Goal: Information Seeking & Learning: Learn about a topic

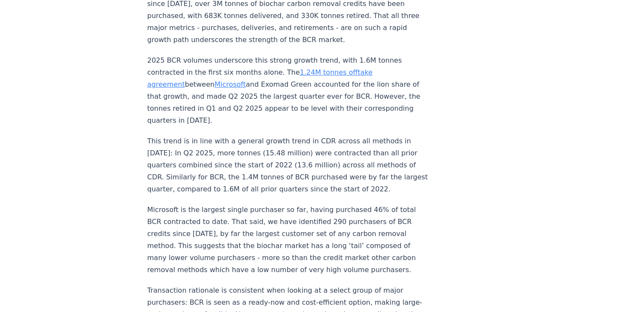
scroll to position [812, 0]
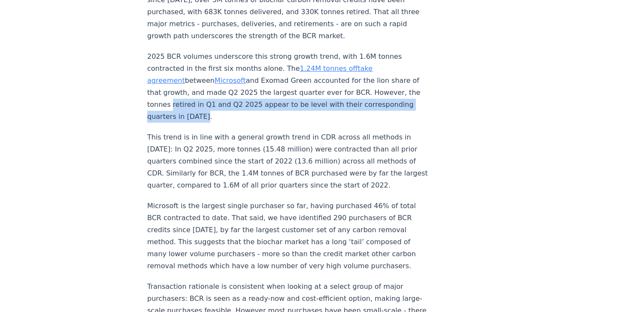
drag, startPoint x: 285, startPoint y: 63, endPoint x: 279, endPoint y: 54, distance: 11.2
click at [279, 54] on p "2025 BCR volumes underscore this strong growth trend, with 1.6M tonnes contract…" at bounding box center [289, 87] width 284 height 72
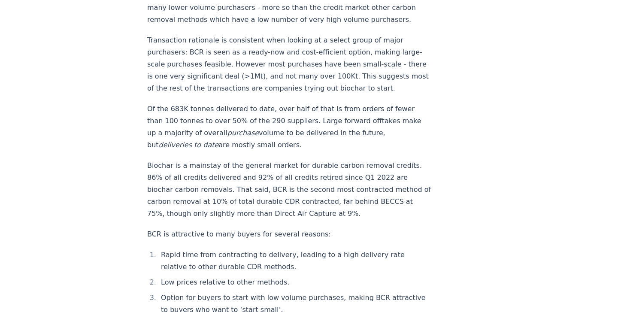
scroll to position [1062, 0]
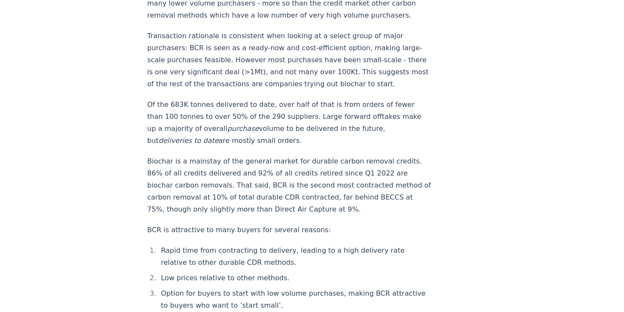
drag, startPoint x: 357, startPoint y: 46, endPoint x: 350, endPoint y: 32, distance: 15.7
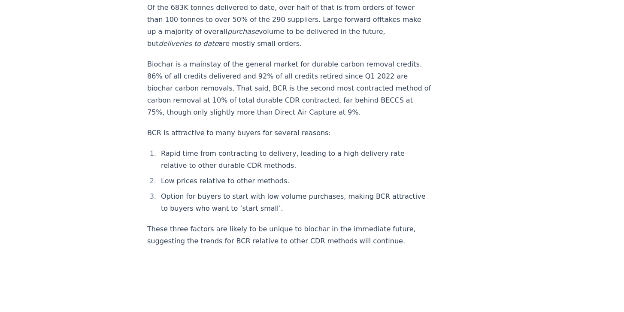
scroll to position [1164, 0]
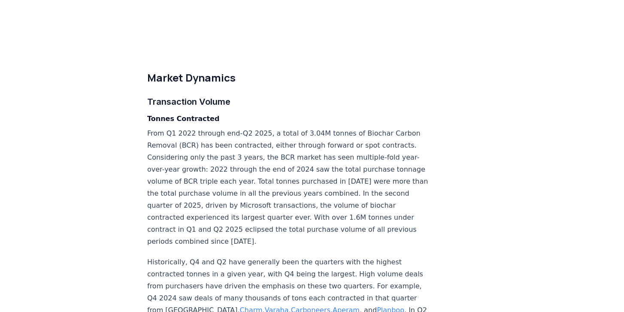
scroll to position [2243, 0]
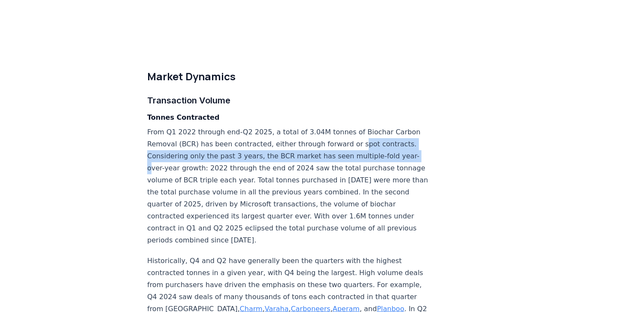
drag, startPoint x: 329, startPoint y: 106, endPoint x: 319, endPoint y: 92, distance: 16.8
click at [319, 126] on p "From Q1 2022 through end-Q2 2025, a total of 3.04M tonnes of Biochar Carbon Rem…" at bounding box center [289, 186] width 284 height 120
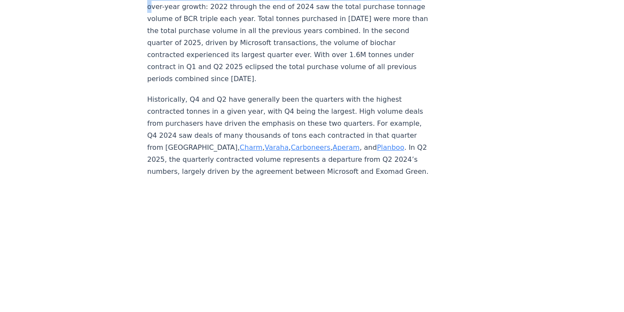
scroll to position [2407, 0]
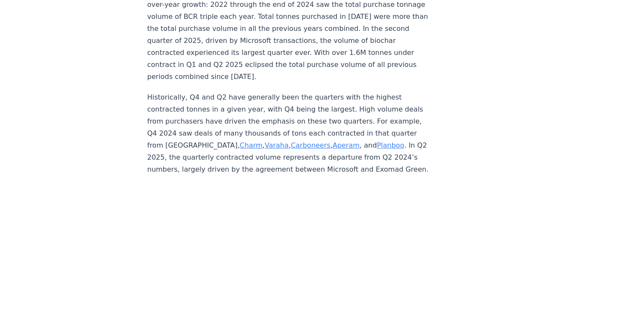
drag, startPoint x: 302, startPoint y: 112, endPoint x: 300, endPoint y: 105, distance: 7.5
click at [300, 105] on p "Historically, Q4 and Q2 have generally been the quarters with the highest contr…" at bounding box center [289, 133] width 284 height 84
click at [377, 141] on link "Planboo" at bounding box center [390, 145] width 27 height 8
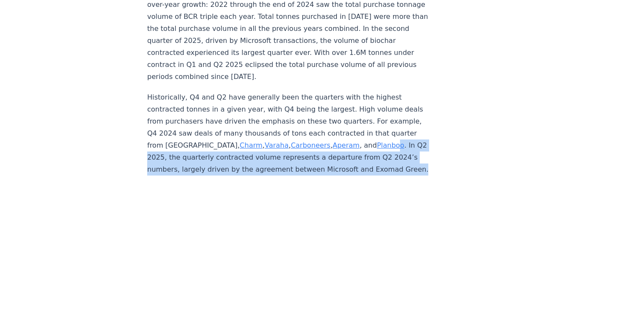
drag, startPoint x: 251, startPoint y: 106, endPoint x: 251, endPoint y: 86, distance: 19.8
click at [251, 91] on p "Historically, Q4 and Q2 have generally been the quarters with the highest contr…" at bounding box center [289, 133] width 284 height 84
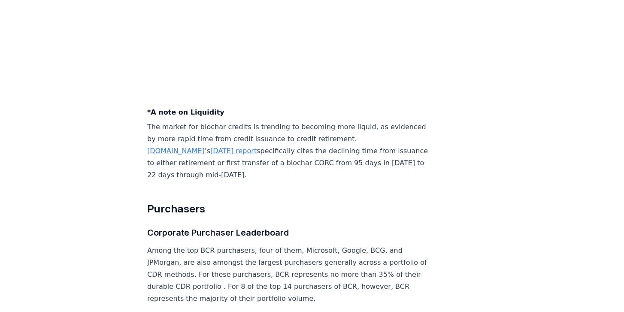
scroll to position [3391, 0]
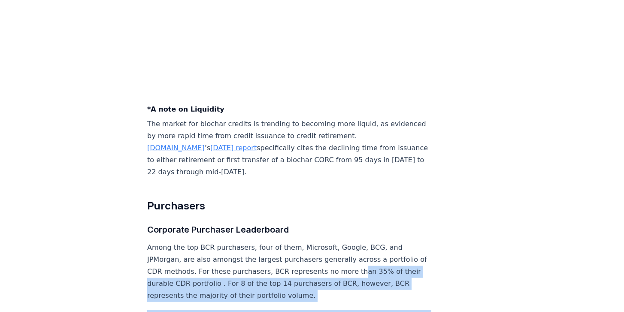
drag, startPoint x: 297, startPoint y: 192, endPoint x: 287, endPoint y: 161, distance: 33.4
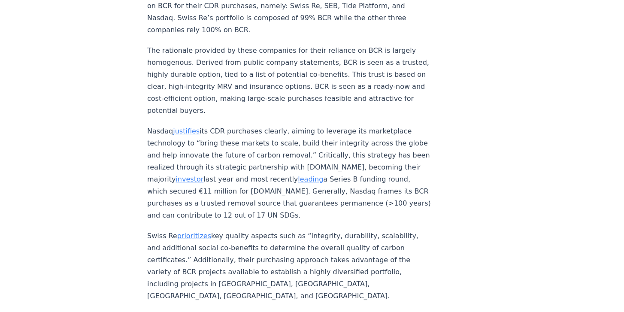
scroll to position [3940, 0]
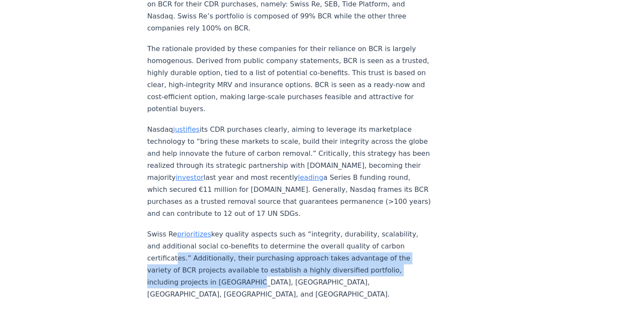
drag, startPoint x: 401, startPoint y: 129, endPoint x: 392, endPoint y: 100, distance: 30.6
click at [392, 228] on p "Swiss Re prioritizes key quality aspects such as “integrity, durability, scalab…" at bounding box center [289, 264] width 284 height 72
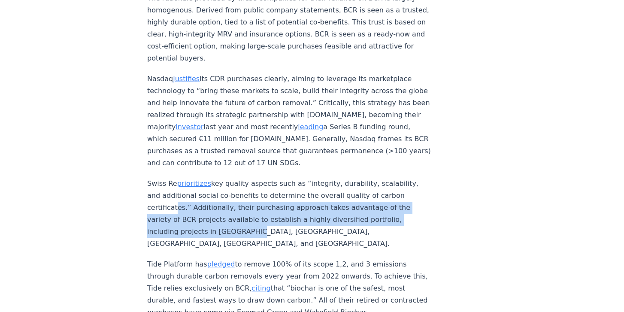
scroll to position [3995, 0]
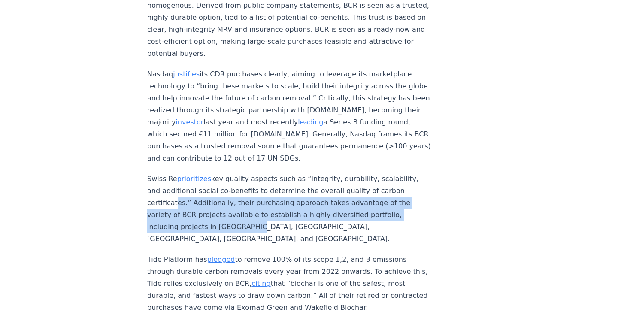
click at [219, 255] on link "pledged" at bounding box center [221, 259] width 28 height 8
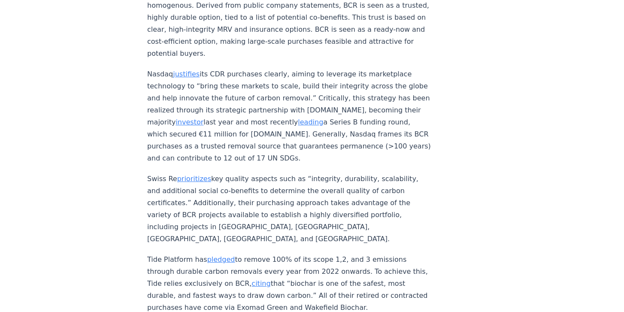
drag, startPoint x: 250, startPoint y: 118, endPoint x: 276, endPoint y: 117, distance: 25.8
click at [276, 254] on p "Tide Platform has pledged to remove 100% of its scope 1,2, and 3 emissions thro…" at bounding box center [289, 284] width 284 height 60
drag, startPoint x: 276, startPoint y: 117, endPoint x: 272, endPoint y: 110, distance: 7.3
click at [272, 254] on p "Tide Platform has pledged to remove 100% of its scope 1,2, and 3 emissions thro…" at bounding box center [289, 284] width 284 height 60
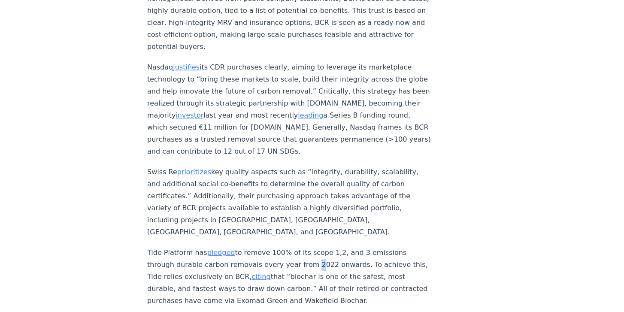
scroll to position [4003, 0]
drag, startPoint x: 273, startPoint y: 122, endPoint x: 269, endPoint y: 117, distance: 6.4
click at [269, 246] on p "Tide Platform has pledged to remove 100% of its scope 1,2, and 3 emissions thro…" at bounding box center [289, 276] width 284 height 60
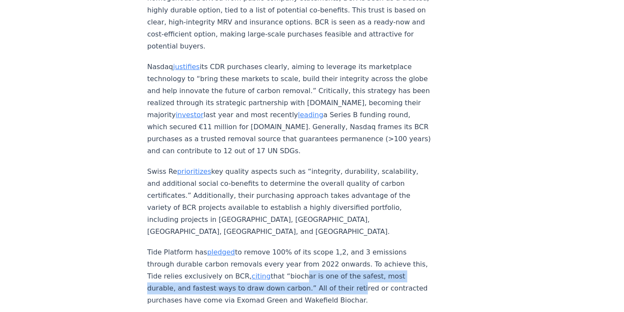
drag, startPoint x: 259, startPoint y: 117, endPoint x: 278, endPoint y: 125, distance: 20.0
click at [278, 246] on p "Tide Platform has pledged to remove 100% of its scope 1,2, and 3 emissions thro…" at bounding box center [289, 276] width 284 height 60
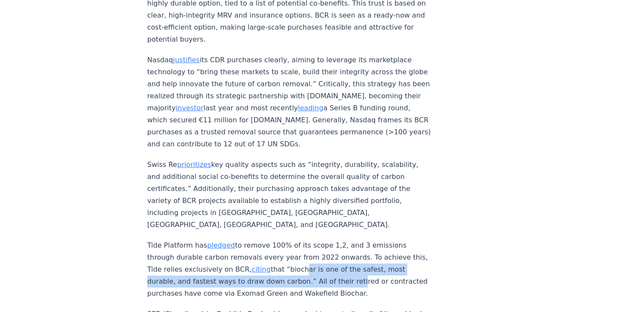
scroll to position [4010, 0]
click at [252, 265] on link "citing" at bounding box center [261, 269] width 19 height 8
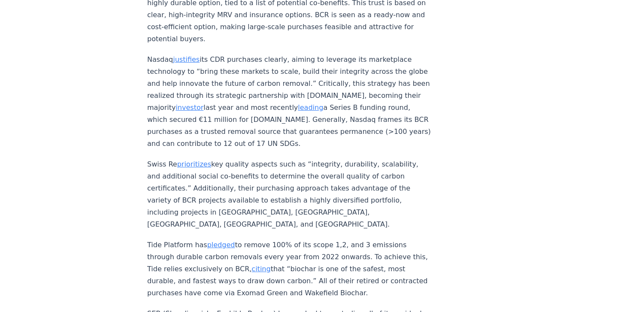
click at [261, 239] on p "Tide Platform has pledged to remove 100% of its scope 1,2, and 3 emissions thro…" at bounding box center [289, 269] width 284 height 60
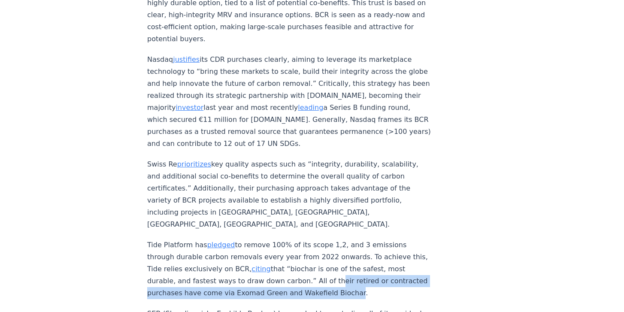
drag, startPoint x: 261, startPoint y: 140, endPoint x: 256, endPoint y: 129, distance: 12.5
click at [256, 239] on p "Tide Platform has pledged to remove 100% of its scope 1,2, and 3 emissions thro…" at bounding box center [289, 269] width 284 height 60
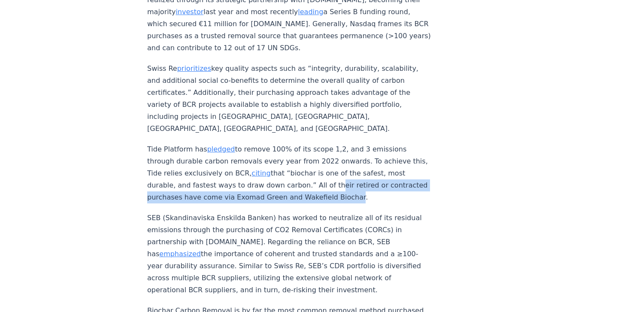
scroll to position [4111, 0]
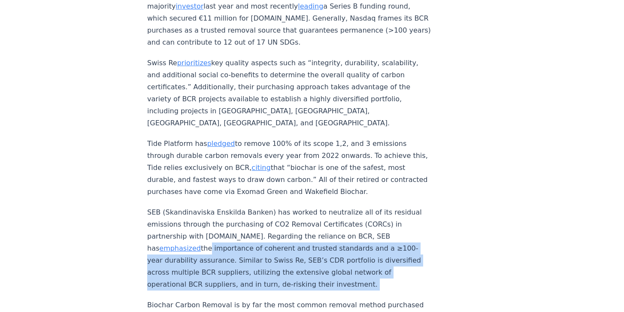
drag, startPoint x: 396, startPoint y: 128, endPoint x: 354, endPoint y: 77, distance: 65.9
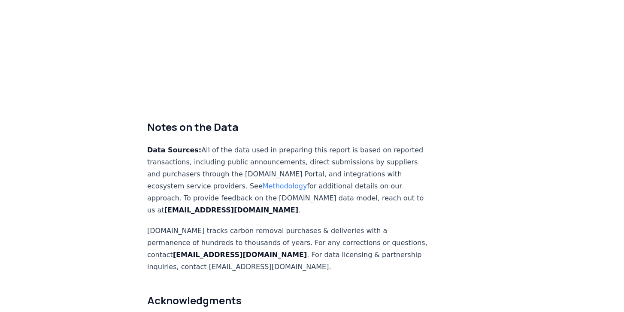
scroll to position [5651, 0]
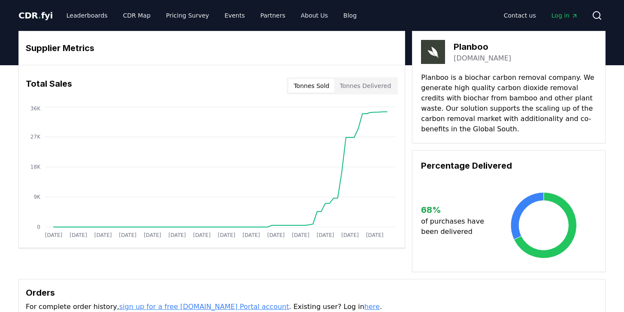
drag, startPoint x: 499, startPoint y: 44, endPoint x: 458, endPoint y: 44, distance: 40.8
click at [458, 44] on h3 "Planboo" at bounding box center [483, 46] width 58 height 13
drag, startPoint x: 497, startPoint y: 63, endPoint x: 479, endPoint y: 63, distance: 18.5
click at [479, 63] on div "Planboo [DOMAIN_NAME]" at bounding box center [509, 52] width 176 height 24
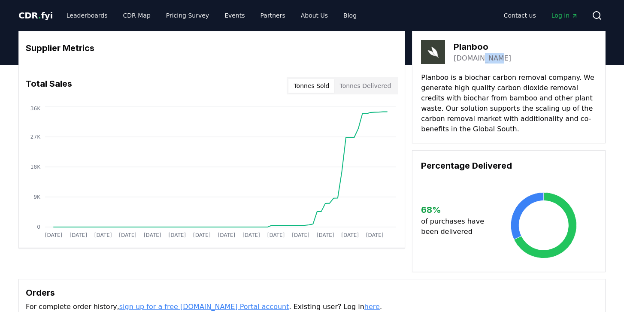
click at [479, 63] on link "[DOMAIN_NAME]" at bounding box center [483, 58] width 58 height 10
